Goal: Task Accomplishment & Management: Use online tool/utility

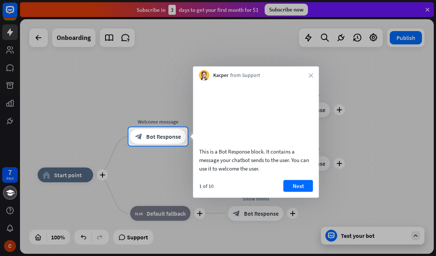
click at [158, 101] on div at bounding box center [218, 63] width 436 height 127
click at [301, 192] on button "Next" at bounding box center [299, 186] width 30 height 12
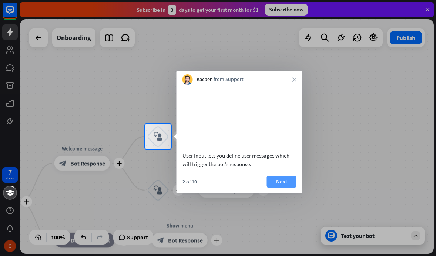
click at [282, 188] on button "Next" at bounding box center [282, 182] width 30 height 12
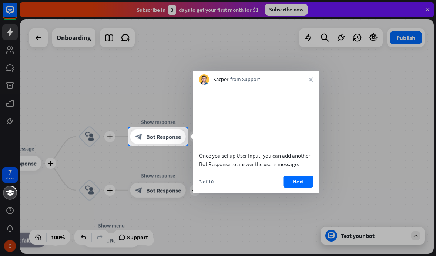
click at [314, 73] on div "Kacper from Support close" at bounding box center [256, 78] width 126 height 14
click at [312, 78] on icon "close" at bounding box center [311, 79] width 4 height 4
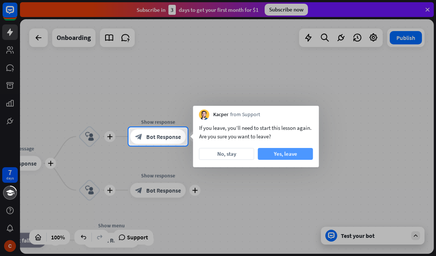
click at [274, 151] on button "Yes, leave" at bounding box center [285, 154] width 55 height 12
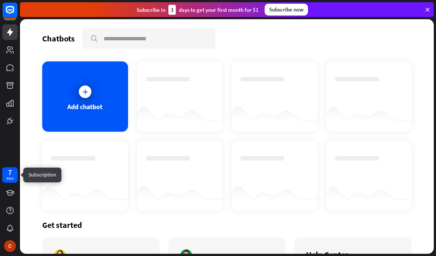
click at [12, 180] on div "days" at bounding box center [9, 178] width 7 height 5
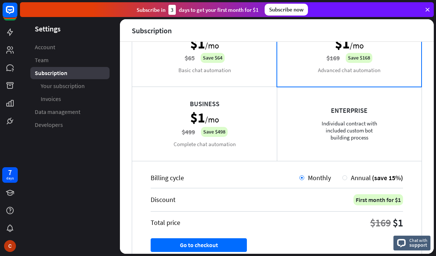
scroll to position [77, 0]
click at [268, 103] on div "Business $1 /mo $499 Save $498 Complete chat automation" at bounding box center [204, 124] width 145 height 74
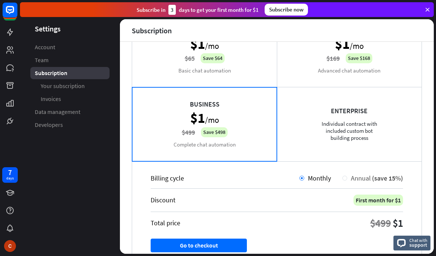
click at [352, 179] on span "Annual" at bounding box center [361, 178] width 20 height 9
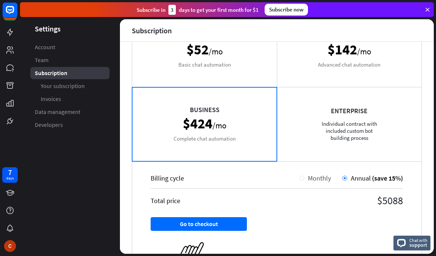
click at [327, 178] on span "Monthly" at bounding box center [319, 178] width 23 height 9
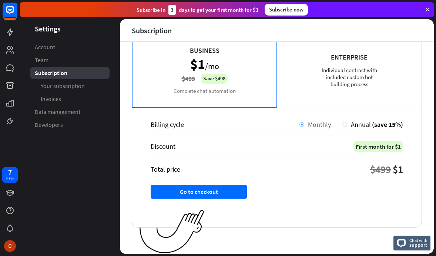
scroll to position [0, 0]
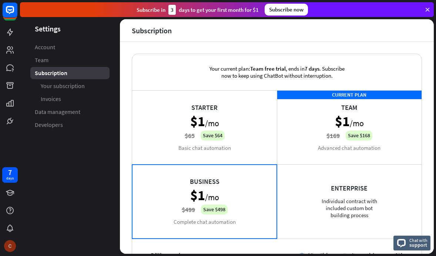
click at [11, 242] on img at bounding box center [10, 246] width 12 height 12
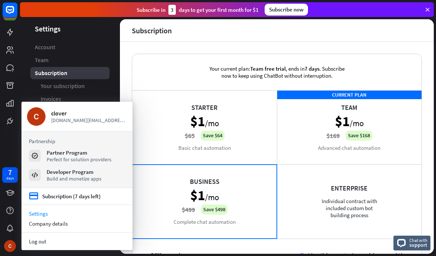
click at [107, 31] on header "Settings" at bounding box center [70, 29] width 100 height 10
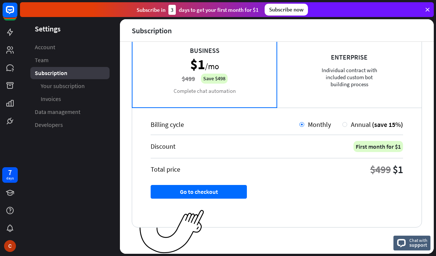
scroll to position [124, 0]
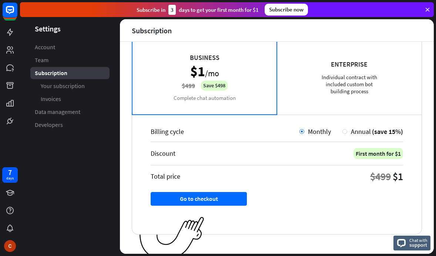
click at [235, 8] on div "Subscribe [DATE] to get your first month for $1" at bounding box center [198, 10] width 122 height 10
click at [277, 5] on div "Subscribe now" at bounding box center [286, 10] width 43 height 12
click at [177, 12] on div "Subscribe [DATE] to get your first month for $1" at bounding box center [198, 10] width 122 height 10
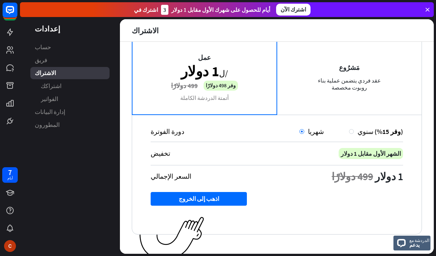
scroll to position [126, 0]
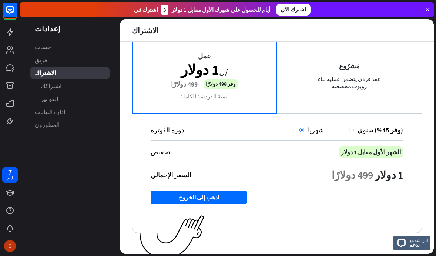
click at [255, 37] on header "الاشتراك" at bounding box center [277, 30] width 314 height 22
click at [216, 53] on div "عمل 1 دولار /ل 499 دولارًا وفر 498 دولارًا أتمتة الدردشة الكاملة" at bounding box center [204, 76] width 145 height 74
drag, startPoint x: 219, startPoint y: 43, endPoint x: 195, endPoint y: 20, distance: 32.5
click at [195, 20] on div "الاشتراك خطتك الحالية: تجربة مجانية للفريق ، تنتهي خلال ٧ أيام . اشترك الآن لمو…" at bounding box center [277, 136] width 314 height 235
click at [195, 20] on header "الاشتراك" at bounding box center [277, 30] width 314 height 22
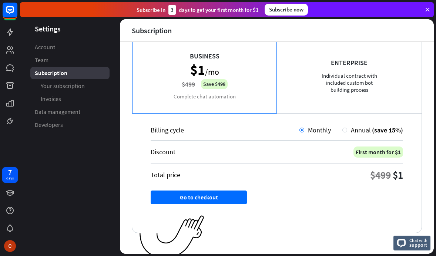
scroll to position [124, 0]
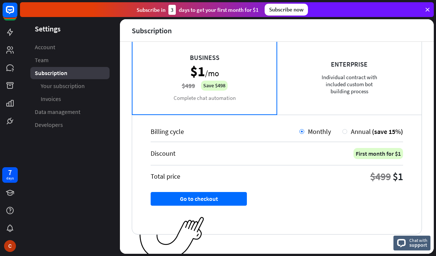
click at [261, 51] on div "Business $1 /mo $499 Save $498 Complete chat automation" at bounding box center [204, 77] width 145 height 74
click at [39, 51] on link "Account" at bounding box center [69, 47] width 79 height 12
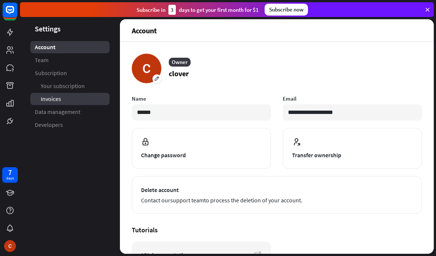
click at [77, 96] on link "Invoices" at bounding box center [69, 99] width 79 height 12
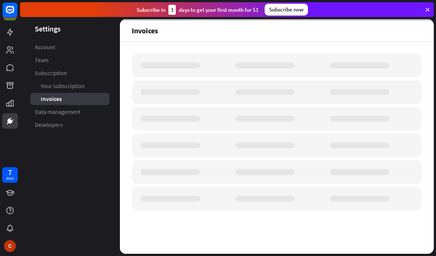
click at [14, 121] on link at bounding box center [10, 121] width 16 height 16
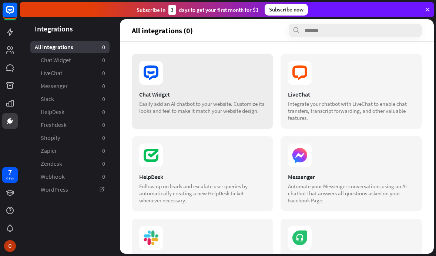
click at [226, 91] on div "Chat Widget" at bounding box center [202, 94] width 127 height 7
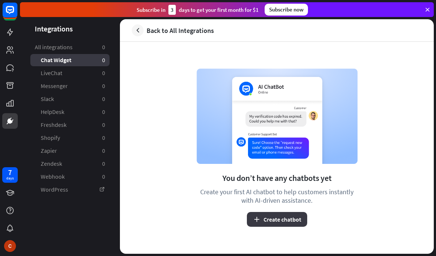
click at [271, 218] on button "Create chatbot" at bounding box center [277, 219] width 60 height 15
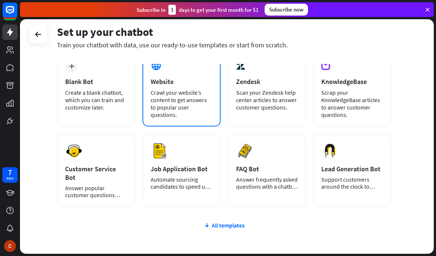
scroll to position [27, 0]
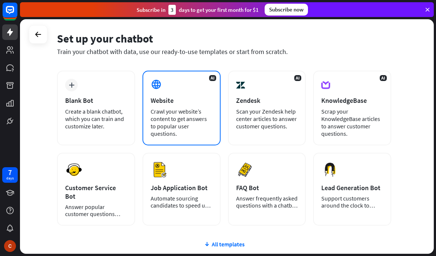
click at [151, 84] on div "AI Website Crawl your website’s content to get answers to popular user question…" at bounding box center [182, 108] width 78 height 75
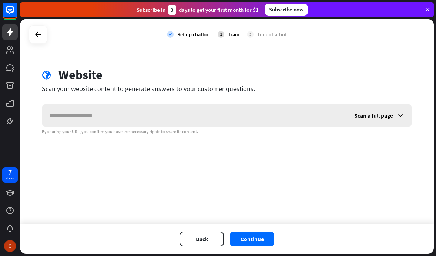
click at [117, 109] on input "text" at bounding box center [194, 115] width 305 height 22
type input "**********"
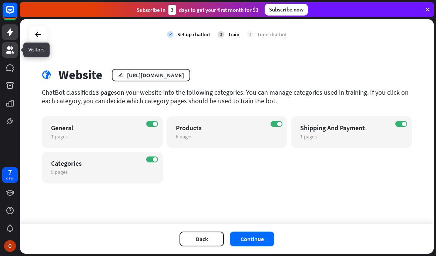
click at [5, 47] on link at bounding box center [10, 50] width 16 height 16
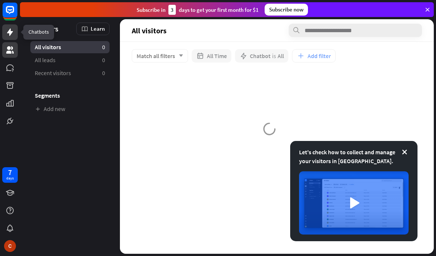
click at [13, 33] on icon at bounding box center [10, 32] width 9 height 9
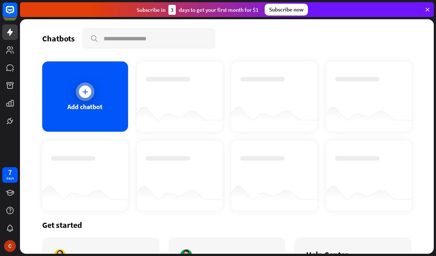
click at [82, 92] on icon at bounding box center [84, 91] width 7 height 7
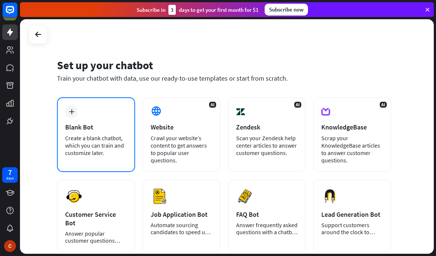
click at [92, 129] on div "Blank Bot" at bounding box center [96, 127] width 62 height 9
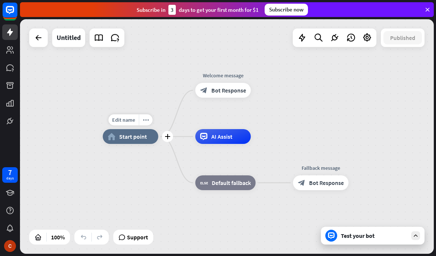
click at [139, 144] on div "Edit name more_horiz plus home_2 Start point" at bounding box center [131, 136] width 56 height 15
click at [138, 136] on span "Start point" at bounding box center [133, 136] width 28 height 7
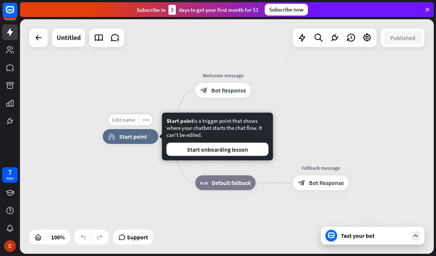
click at [131, 121] on span "Edit name" at bounding box center [123, 120] width 23 height 7
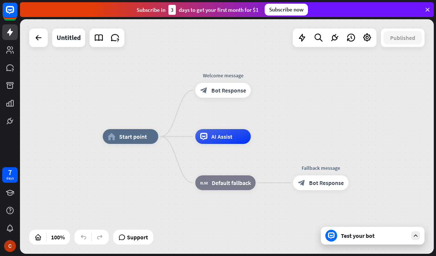
click at [149, 104] on div "home_2 Start point Welcome message block_bot_response Bot Response AI Assist bl…" at bounding box center [227, 136] width 414 height 235
click at [211, 96] on div "block_bot_response Bot Response" at bounding box center [223, 90] width 56 height 15
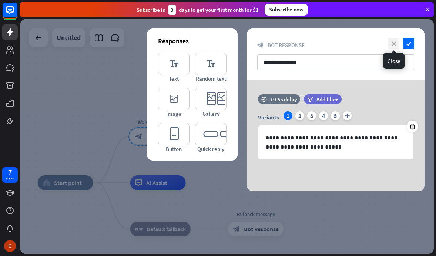
click at [394, 46] on icon "close" at bounding box center [393, 43] width 11 height 11
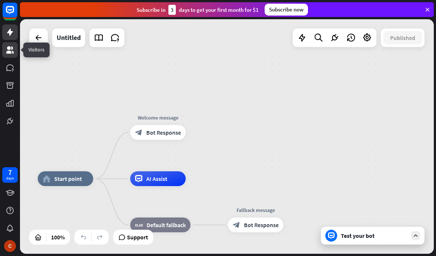
click at [8, 45] on link at bounding box center [10, 50] width 16 height 16
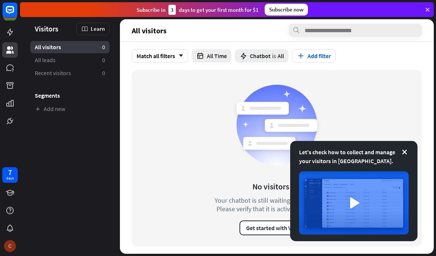
click at [8, 250] on img at bounding box center [10, 246] width 12 height 12
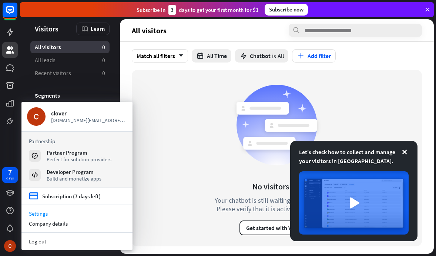
click at [48, 213] on link "Settings" at bounding box center [76, 214] width 111 height 10
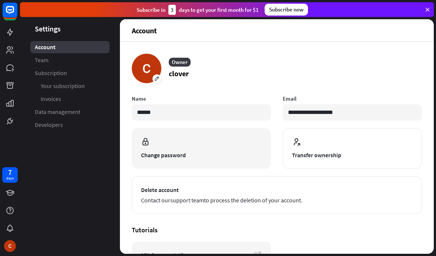
scroll to position [72, 0]
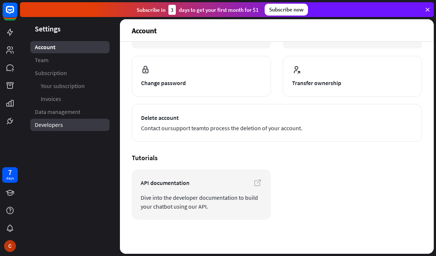
click at [63, 128] on link "Developers" at bounding box center [69, 125] width 79 height 12
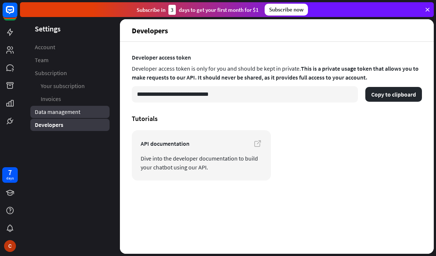
click at [76, 112] on span "Data management" at bounding box center [58, 112] width 46 height 8
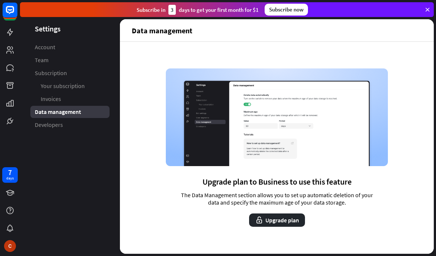
click at [71, 131] on aside "Settings Account Team Subscription Your subscription Invoices Data management D…" at bounding box center [70, 136] width 100 height 235
click at [70, 119] on link "Developers" at bounding box center [69, 125] width 79 height 12
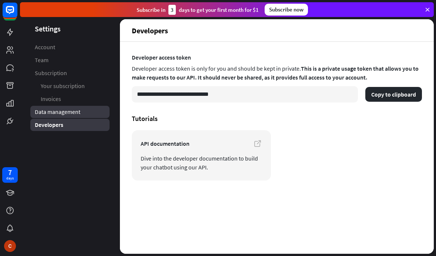
click at [65, 108] on span "Data management" at bounding box center [58, 112] width 46 height 8
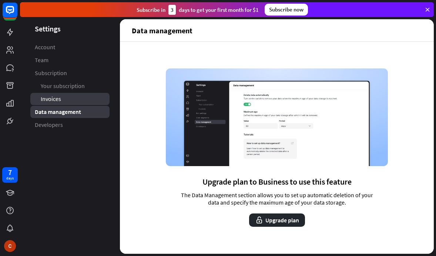
click at [65, 103] on link "Invoices" at bounding box center [69, 99] width 79 height 12
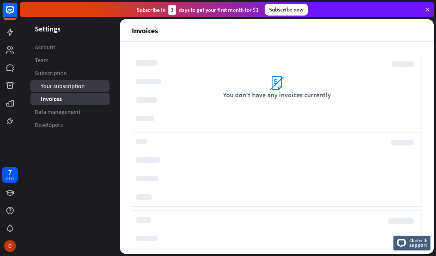
click at [64, 89] on span "Your subscription" at bounding box center [63, 86] width 44 height 8
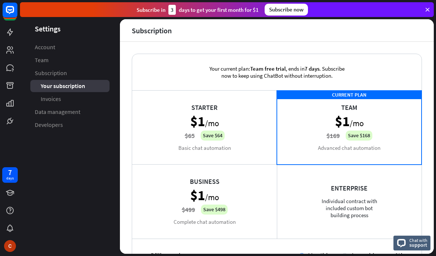
click at [61, 81] on div "Your subscription" at bounding box center [69, 86] width 79 height 12
click at [61, 75] on span "Subscription" at bounding box center [51, 73] width 32 height 8
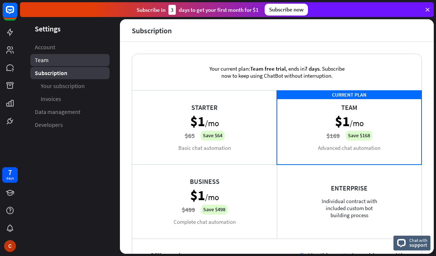
click at [61, 56] on link "Team" at bounding box center [69, 60] width 79 height 12
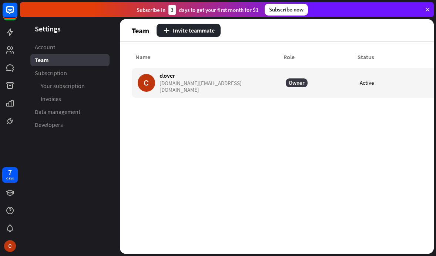
click at [56, 40] on aside "Settings Account Team Subscription Your subscription Invoices Data management D…" at bounding box center [70, 136] width 100 height 235
click at [56, 48] on link "Account" at bounding box center [69, 47] width 79 height 12
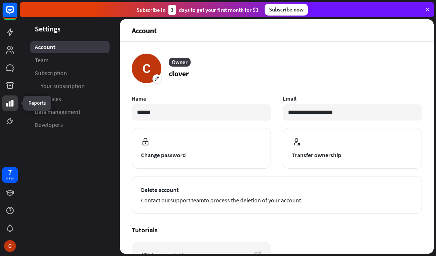
click at [6, 105] on icon at bounding box center [9, 103] width 7 height 7
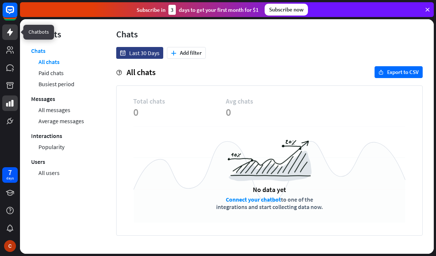
click at [13, 27] on link at bounding box center [10, 32] width 16 height 16
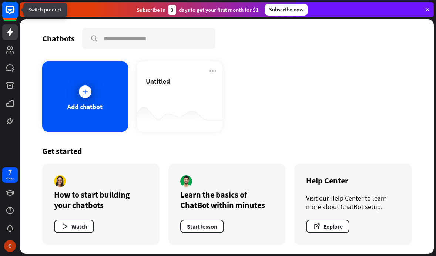
click at [12, 11] on rect at bounding box center [10, 10] width 16 height 16
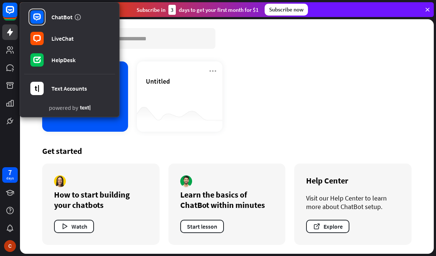
click at [250, 88] on div "Add chatbot Untitled" at bounding box center [226, 96] width 369 height 70
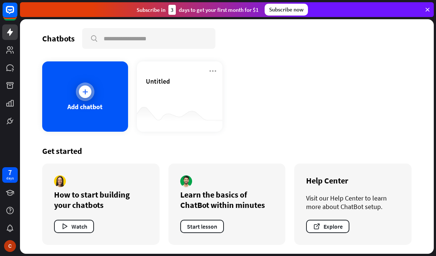
click at [93, 101] on div "Add chatbot" at bounding box center [85, 96] width 86 height 70
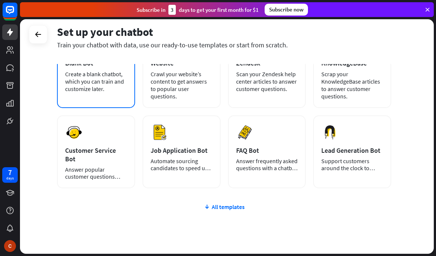
scroll to position [79, 0]
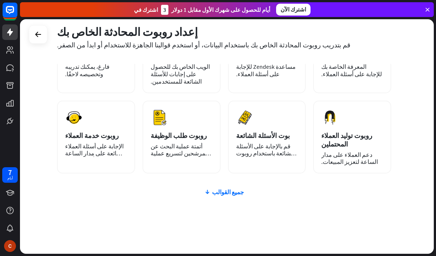
click at [135, 231] on div "زائد بوت فارغ قم بإنشاء روبوت محادثة فارغ، يمكنك تدريبه وتخصيصه لاحقًا. الذكاء …" at bounding box center [224, 141] width 334 height 244
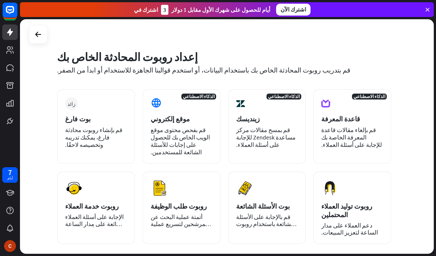
scroll to position [0, 0]
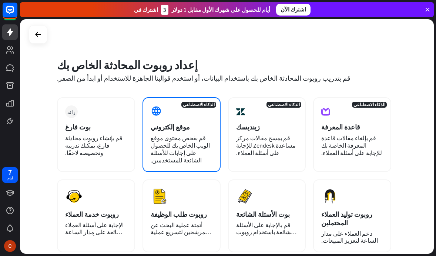
click at [177, 131] on div "موقع إلكتروني" at bounding box center [182, 127] width 62 height 9
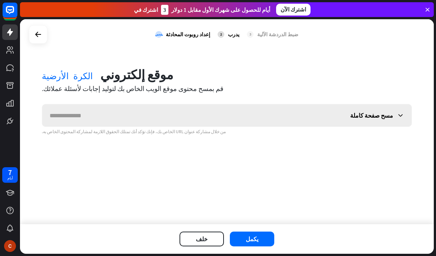
click at [377, 118] on font "مسح صفحة كاملة" at bounding box center [371, 115] width 43 height 7
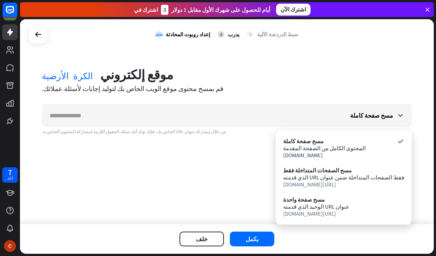
click at [255, 186] on div "يفحص إعداد روبوت المحادثة 2 يدرب 3 ضبط الدردشة الآلية الكرة الأرضية موقع إلكترو…" at bounding box center [227, 121] width 414 height 205
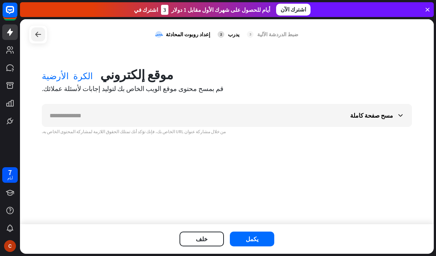
click at [42, 35] on icon at bounding box center [38, 34] width 9 height 9
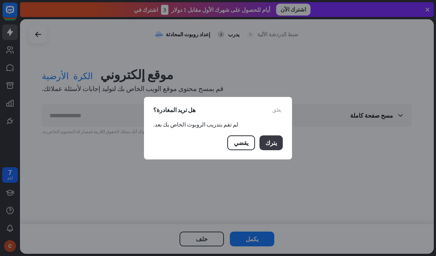
click at [268, 139] on font "يترك" at bounding box center [270, 142] width 11 height 7
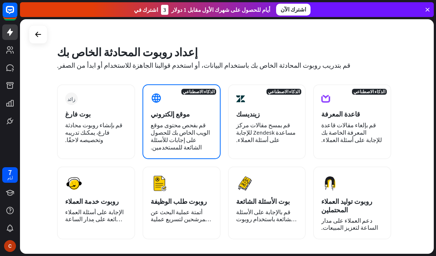
scroll to position [17, 0]
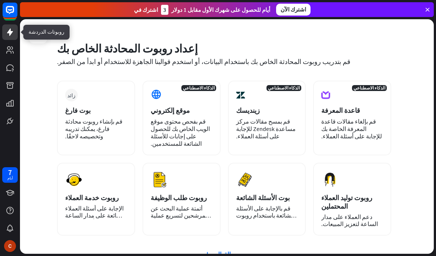
click at [10, 30] on icon at bounding box center [10, 32] width 6 height 7
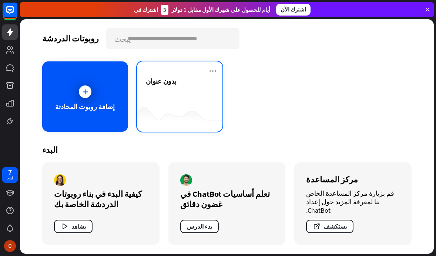
click at [161, 88] on div "بدون عنوان" at bounding box center [180, 90] width 68 height 26
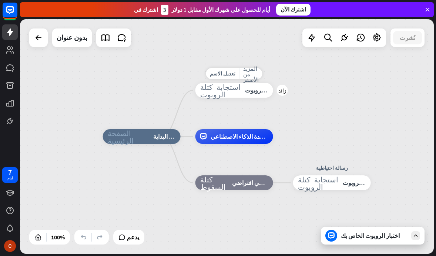
click at [230, 86] on font "استجابة كتلة الروبوت" at bounding box center [220, 90] width 40 height 15
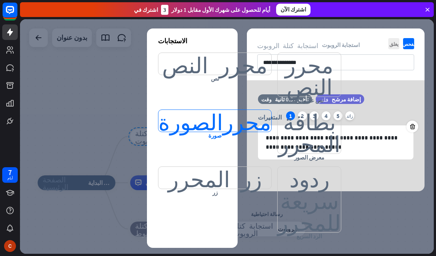
click at [192, 150] on div "محرر_الصورة صورة" at bounding box center [215, 135] width 114 height 51
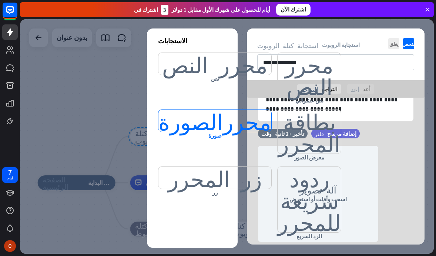
scroll to position [79, 0]
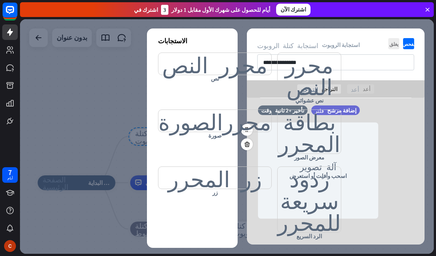
click at [389, 107] on div "فلتر إضافة مرشح" at bounding box center [354, 111] width 86 height 10
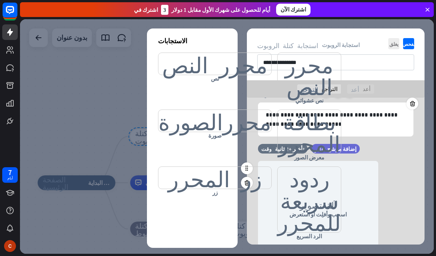
scroll to position [0, 0]
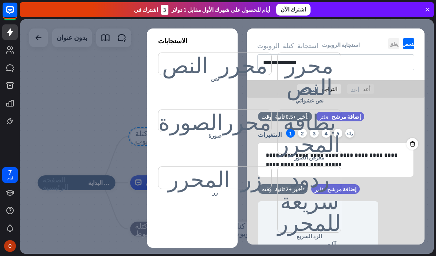
click at [395, 41] on icon "يغلق" at bounding box center [393, 43] width 11 height 11
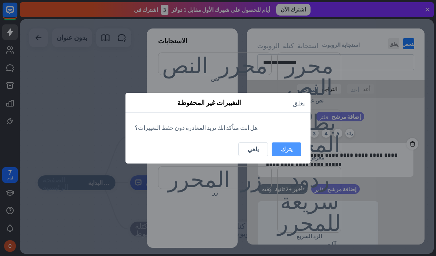
click at [286, 148] on font "يترك" at bounding box center [286, 148] width 11 height 7
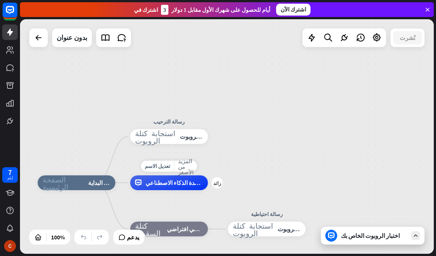
click at [178, 184] on font "مساعدة الذكاء الاصطناعي" at bounding box center [176, 182] width 63 height 7
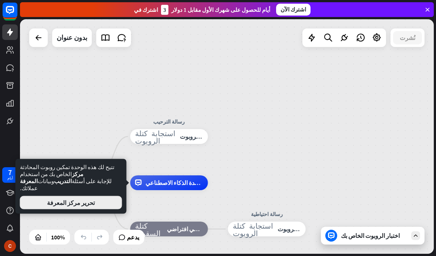
click at [100, 196] on button "تحرير مركز المعرفة" at bounding box center [71, 202] width 102 height 13
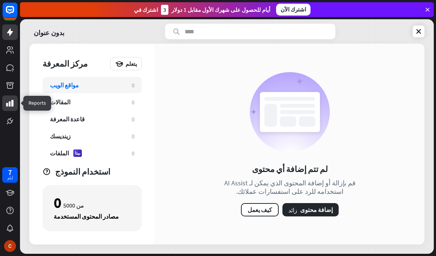
click at [7, 105] on icon at bounding box center [9, 103] width 7 height 7
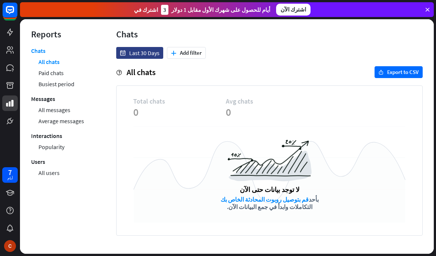
click at [10, 93] on div at bounding box center [10, 64] width 20 height 129
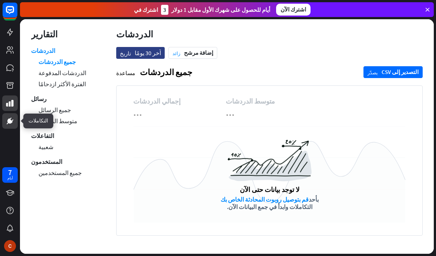
click at [10, 113] on link at bounding box center [10, 121] width 16 height 16
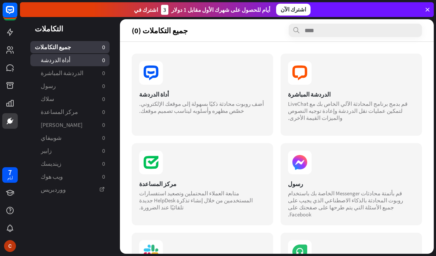
click at [76, 63] on link "أداة الدردشة 0" at bounding box center [69, 60] width 79 height 12
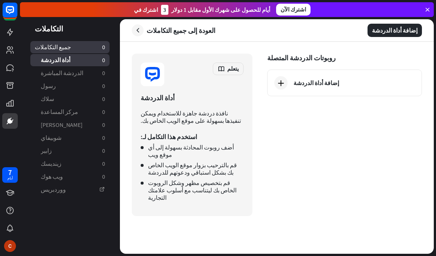
click at [76, 52] on link "جميع التكاملات 0" at bounding box center [69, 47] width 79 height 12
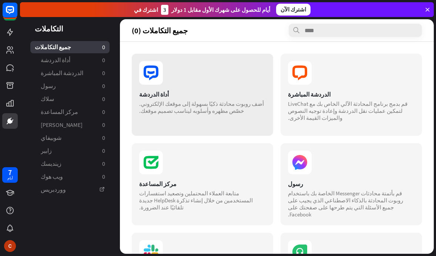
click at [190, 98] on section "أداة الدردشة أضف روبوت محادثة ذكيًا بسهولة إلى موقعك الإلكتروني. خصّص مظهره وأس…" at bounding box center [202, 103] width 127 height 24
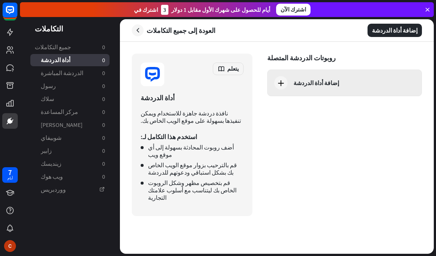
click at [327, 84] on font "إضافة أداة الدردشة" at bounding box center [317, 82] width 46 height 7
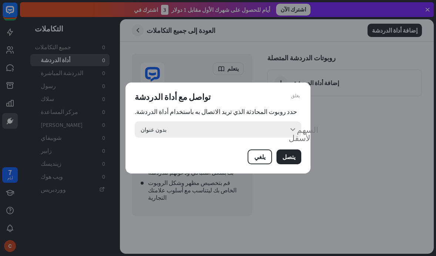
click at [258, 127] on div "بدون عنوان السهم لأسفل" at bounding box center [218, 129] width 167 height 16
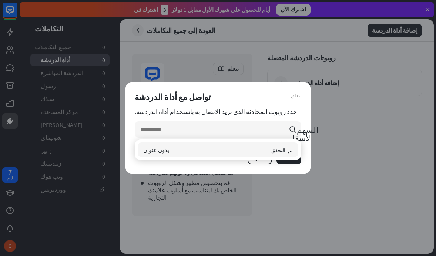
click at [241, 153] on div "بدون عنوان تم التحقق" at bounding box center [218, 150] width 161 height 15
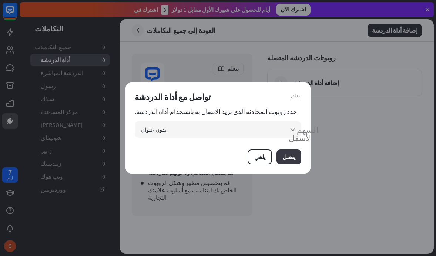
click at [288, 155] on font "يتصل" at bounding box center [288, 156] width 13 height 7
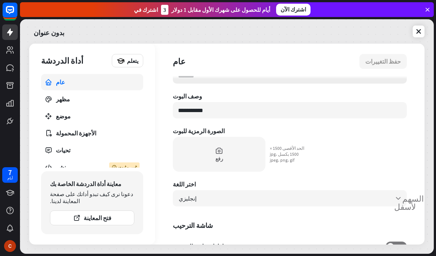
scroll to position [22, 0]
click at [205, 103] on input "**********" at bounding box center [290, 109] width 234 height 16
type textarea "*"
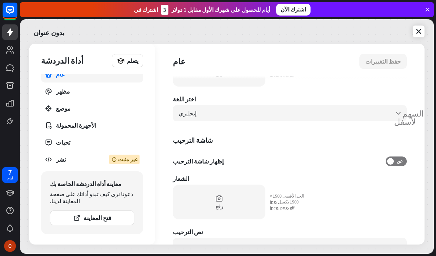
scroll to position [231, 0]
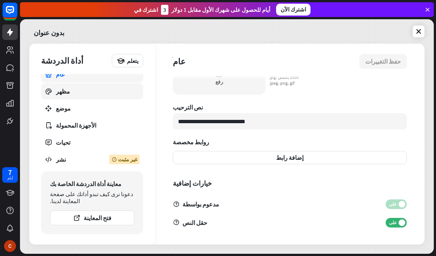
click at [117, 96] on link "مظهر" at bounding box center [92, 91] width 102 height 16
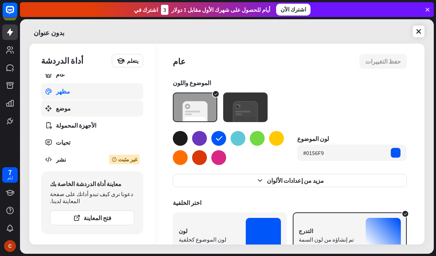
click at [111, 107] on div "موضع" at bounding box center [92, 108] width 73 height 7
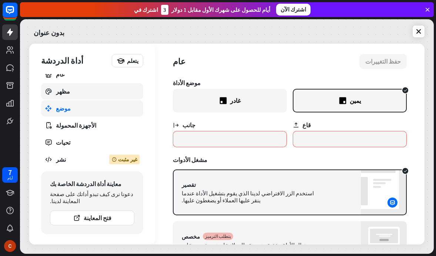
click at [105, 93] on div "مظهر" at bounding box center [92, 91] width 73 height 7
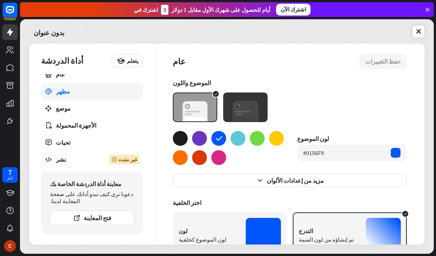
click at [108, 100] on div "عام مظهر موضع الأجهزة المحمولة تحيات نشر غير مثبت" at bounding box center [92, 121] width 102 height 94
click at [106, 117] on div "عام مظهر موضع الأجهزة المحمولة تحيات نشر غير مثبت" at bounding box center [92, 121] width 102 height 94
click at [106, 113] on link "موضع" at bounding box center [92, 108] width 102 height 16
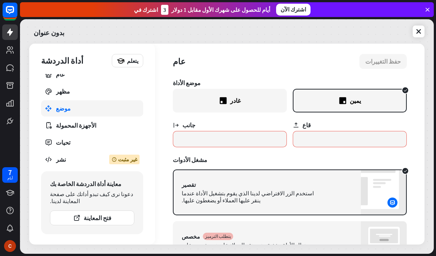
click at [105, 134] on div "عام مظهر موضع الأجهزة المحمولة تحيات نشر غير مثبت" at bounding box center [92, 121] width 102 height 94
click at [104, 126] on div "الأجهزة المحمولة" at bounding box center [92, 125] width 73 height 7
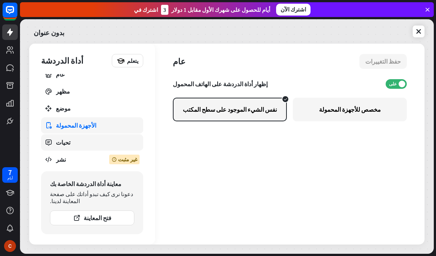
click at [85, 136] on link "تحيات" at bounding box center [92, 142] width 102 height 16
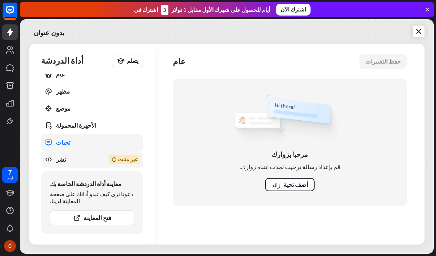
click at [90, 154] on link "نشر غير مثبت" at bounding box center [92, 159] width 102 height 16
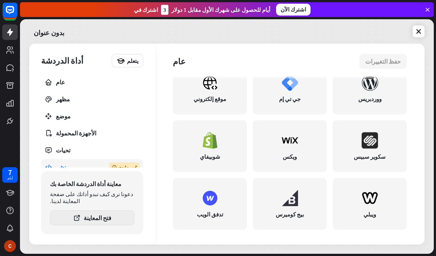
click at [84, 215] on font "فتح المعاينة" at bounding box center [98, 217] width 28 height 7
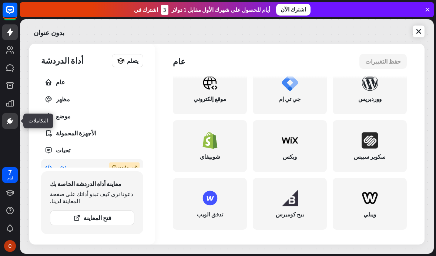
click at [6, 118] on icon at bounding box center [10, 121] width 9 height 9
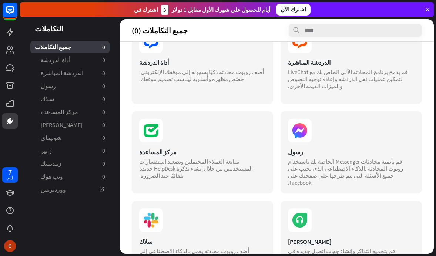
scroll to position [37, 0]
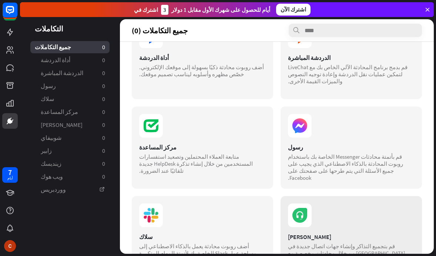
click at [323, 217] on div "[PERSON_NAME] قم بتجميع التذاكر وإنشاء جهات اتصال جديدة في [GEOGRAPHIC_DATA] من…" at bounding box center [351, 237] width 141 height 82
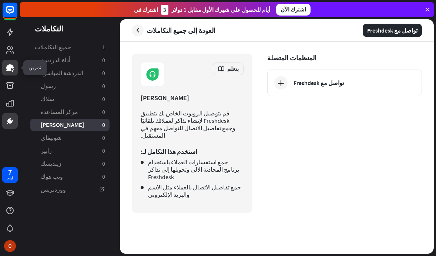
click at [4, 74] on link at bounding box center [10, 68] width 16 height 16
